Goal: Register for event/course

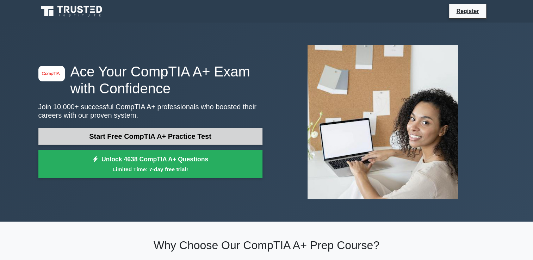
click at [157, 135] on link "Start Free CompTIA A+ Practice Test" at bounding box center [150, 136] width 224 height 17
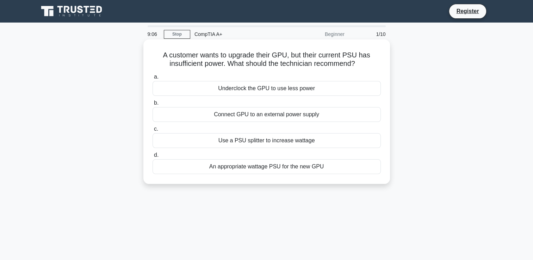
click at [243, 86] on div "Underclock the GPU to use less power" at bounding box center [266, 88] width 228 height 15
click at [152, 79] on input "a. Underclock the GPU to use less power" at bounding box center [152, 77] width 0 height 5
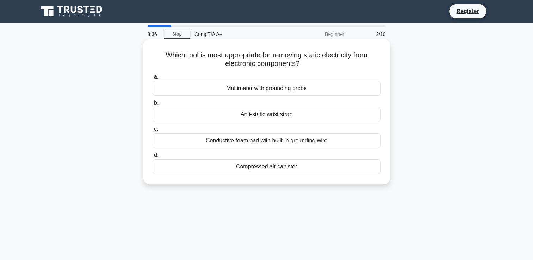
click at [257, 115] on div "Anti-static wrist strap" at bounding box center [266, 114] width 228 height 15
click at [152, 105] on input "b. Anti-static wrist strap" at bounding box center [152, 103] width 0 height 5
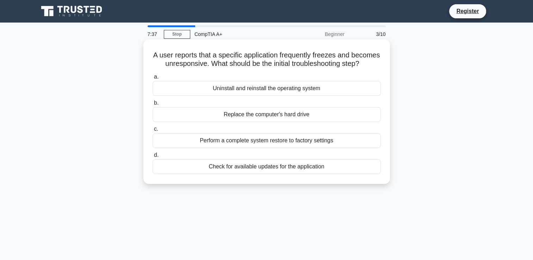
click at [244, 96] on div "Uninstall and reinstall the operating system" at bounding box center [266, 88] width 228 height 15
click at [152, 79] on input "a. Uninstall and reinstall the operating system" at bounding box center [152, 77] width 0 height 5
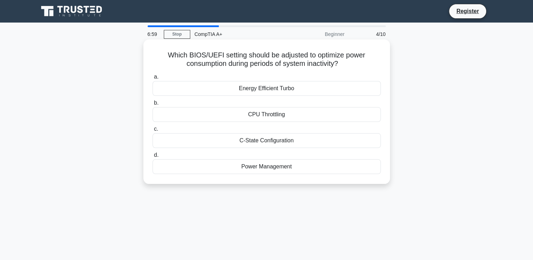
click at [275, 166] on div "Power Management" at bounding box center [266, 166] width 228 height 15
click at [152, 157] on input "d. Power Management" at bounding box center [152, 155] width 0 height 5
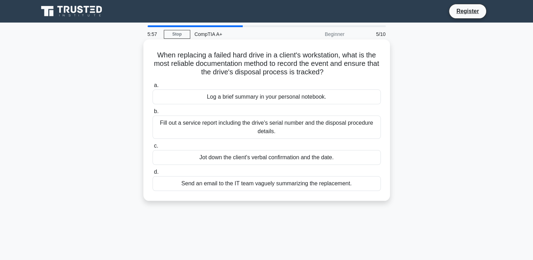
click at [263, 126] on div "Fill out a service report including the drive's serial number and the disposal …" at bounding box center [266, 126] width 228 height 23
click at [152, 114] on input "b. Fill out a service report including the drive's serial number and the dispos…" at bounding box center [152, 111] width 0 height 5
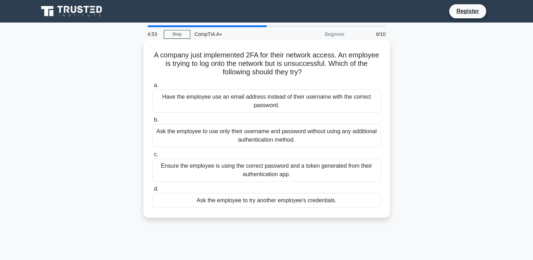
click at [252, 137] on div "Ask the employee to use only their username and password without using any addi…" at bounding box center [266, 135] width 228 height 23
click at [152, 122] on input "b. Ask the employee to use only their username and password without using any a…" at bounding box center [152, 120] width 0 height 5
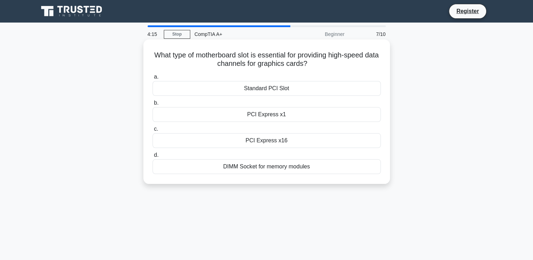
click at [263, 142] on div "PCI Express x16" at bounding box center [266, 140] width 228 height 15
click at [152, 131] on input "c. PCI Express x16" at bounding box center [152, 129] width 0 height 5
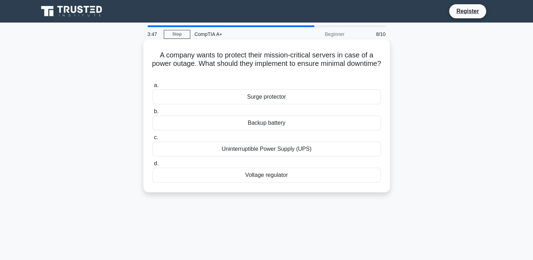
click at [265, 124] on div "Backup battery" at bounding box center [266, 122] width 228 height 15
click at [152, 114] on input "b. Backup battery" at bounding box center [152, 111] width 0 height 5
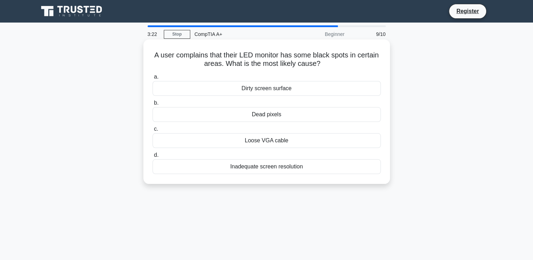
click at [280, 144] on div "Loose VGA cable" at bounding box center [266, 140] width 228 height 15
click at [152, 131] on input "c. Loose VGA cable" at bounding box center [152, 129] width 0 height 5
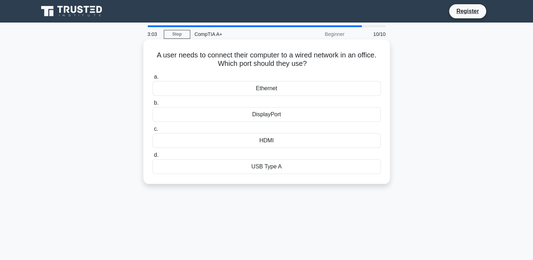
click at [265, 90] on div "Ethernet" at bounding box center [266, 88] width 228 height 15
click at [152, 79] on input "a. Ethernet" at bounding box center [152, 77] width 0 height 5
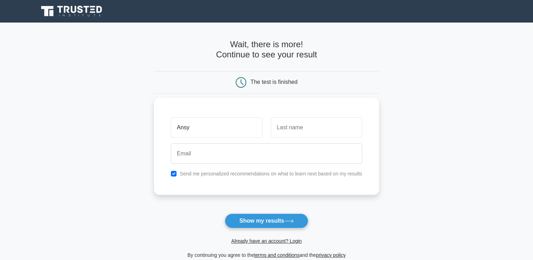
type input "Ansy"
click at [351, 123] on input "text" at bounding box center [316, 127] width 91 height 20
type input "Pierre"
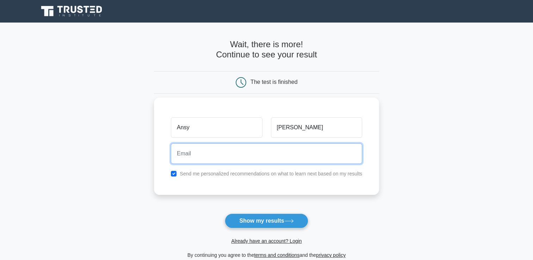
click at [195, 156] on input "email" at bounding box center [266, 153] width 191 height 20
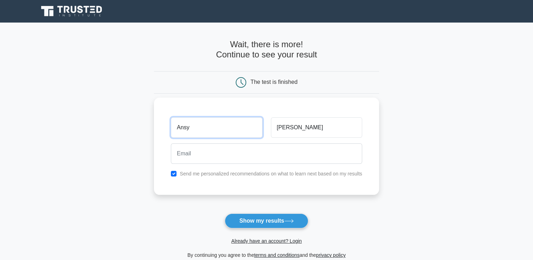
click at [204, 136] on input "Ansy" at bounding box center [216, 127] width 91 height 20
type input "A"
type input "Sovener"
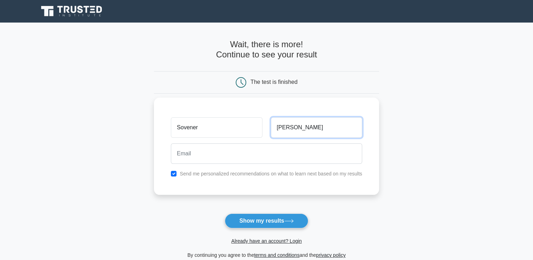
drag, startPoint x: 298, startPoint y: 132, endPoint x: 271, endPoint y: 132, distance: 27.5
click at [271, 132] on input "Pierre" at bounding box center [316, 127] width 91 height 20
type input "Mareus"
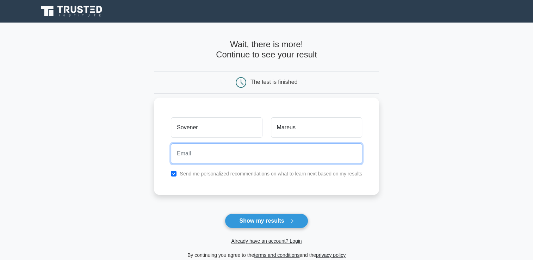
click at [193, 152] on input "email" at bounding box center [266, 153] width 191 height 20
type input "sovener2007@gmail.com"
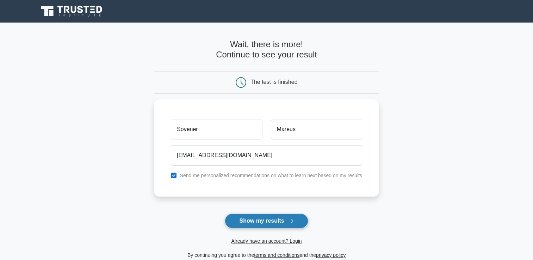
click at [265, 220] on button "Show my results" at bounding box center [266, 220] width 83 height 15
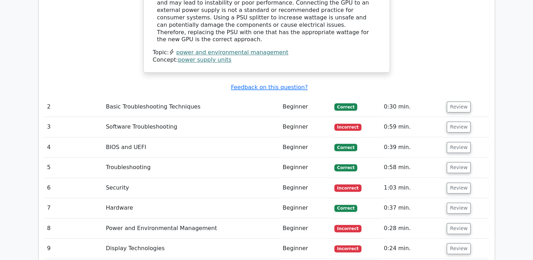
scroll to position [845, 0]
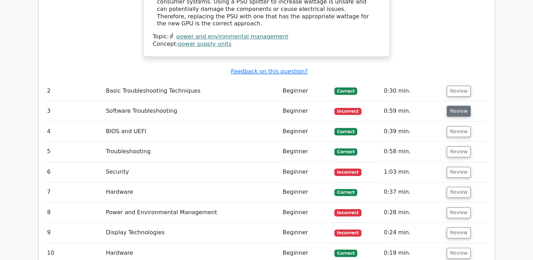
click at [452, 106] on button "Review" at bounding box center [458, 111] width 24 height 11
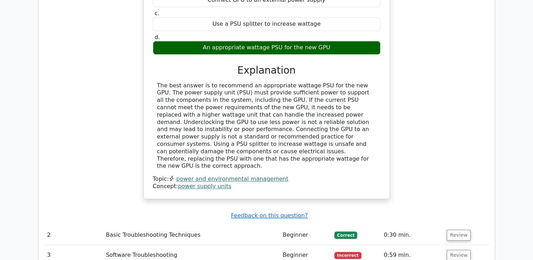
scroll to position [774, 0]
